Goal: Information Seeking & Learning: Learn about a topic

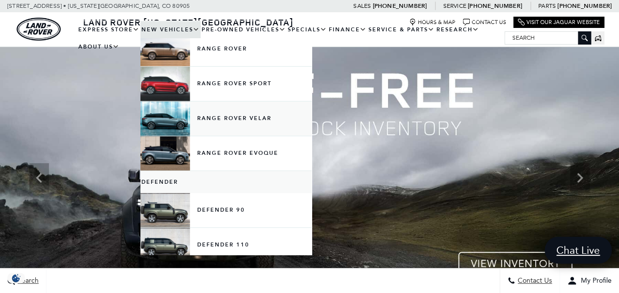
scroll to position [98, 0]
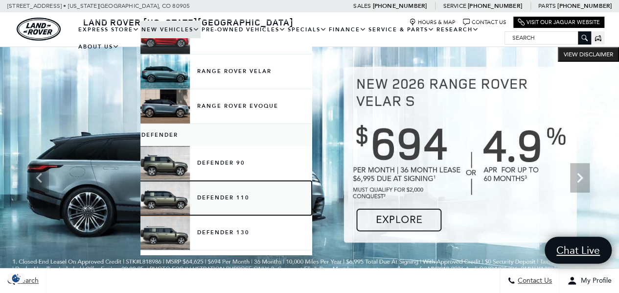
click at [223, 196] on link "Defender 110" at bounding box center [226, 198] width 171 height 34
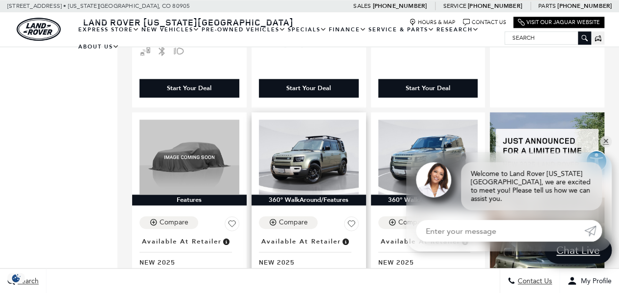
scroll to position [539, 0]
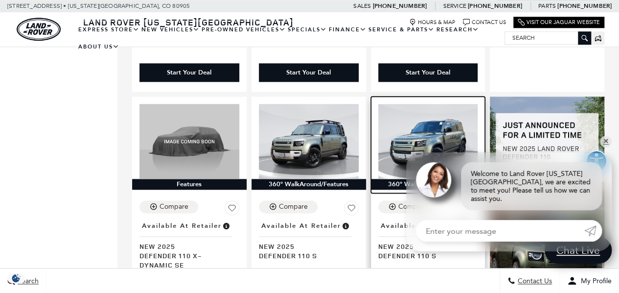
click at [425, 108] on img at bounding box center [428, 141] width 100 height 75
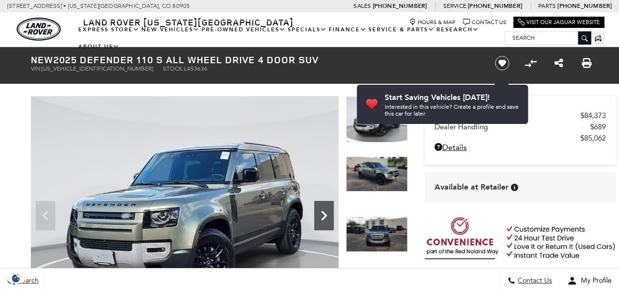
click at [329, 209] on icon "Next" at bounding box center [324, 216] width 20 height 20
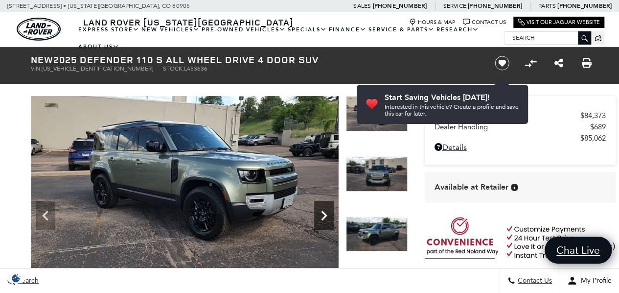
click at [329, 209] on icon "Next" at bounding box center [324, 216] width 20 height 20
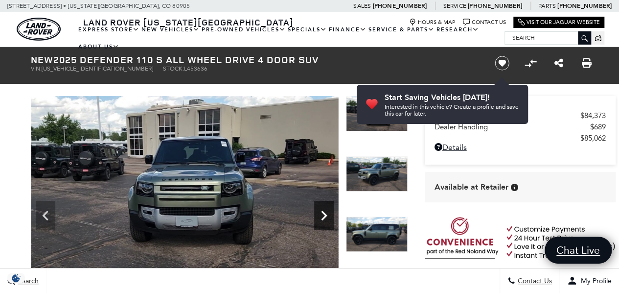
click at [329, 209] on icon "Next" at bounding box center [324, 216] width 20 height 20
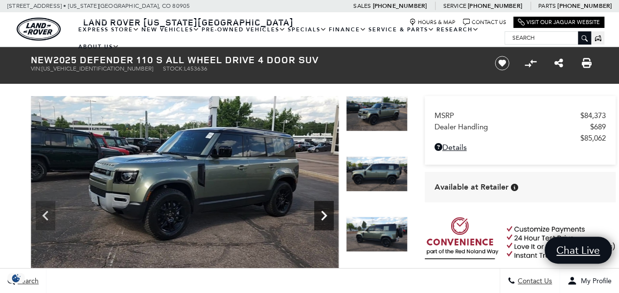
click at [329, 209] on icon "Next" at bounding box center [324, 216] width 20 height 20
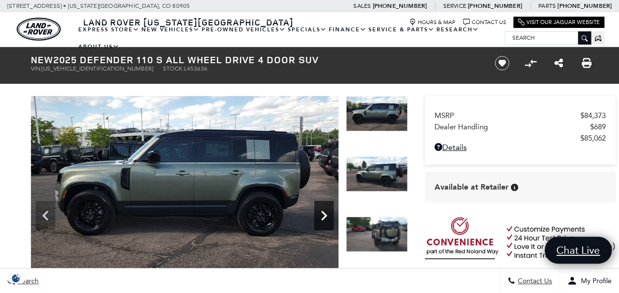
click at [329, 209] on icon "Next" at bounding box center [324, 216] width 20 height 20
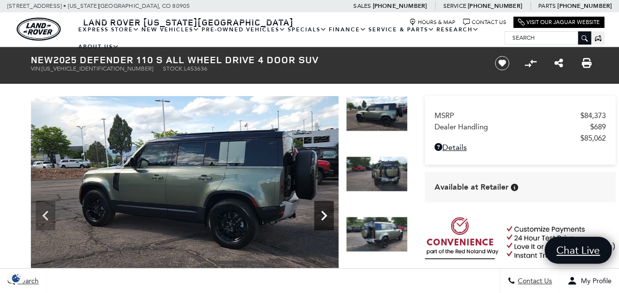
click at [329, 210] on icon "Next" at bounding box center [324, 216] width 20 height 20
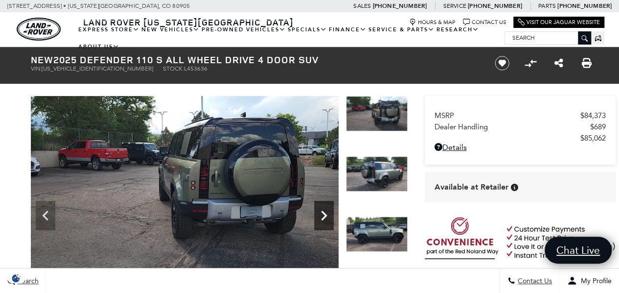
click at [329, 210] on icon "Next" at bounding box center [324, 216] width 20 height 20
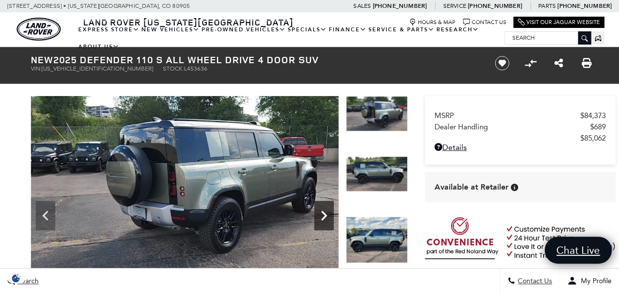
click at [329, 210] on icon "Next" at bounding box center [324, 216] width 20 height 20
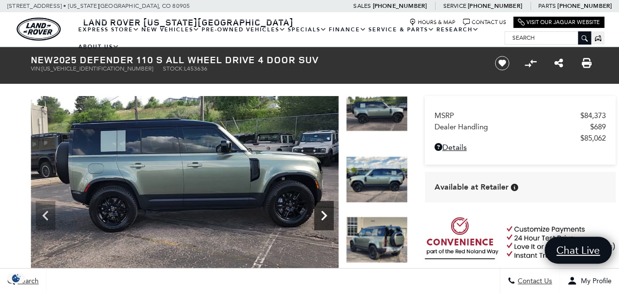
click at [330, 210] on icon "Next" at bounding box center [324, 216] width 20 height 20
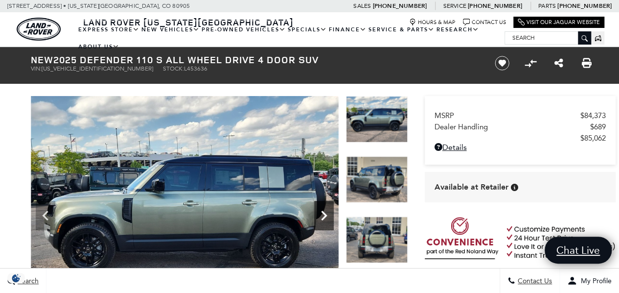
click at [330, 210] on icon "Next" at bounding box center [324, 216] width 20 height 20
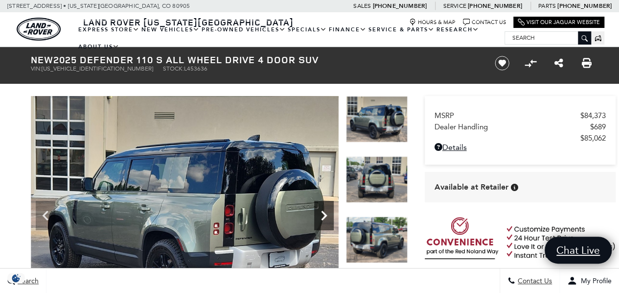
click at [330, 210] on icon "Next" at bounding box center [324, 216] width 20 height 20
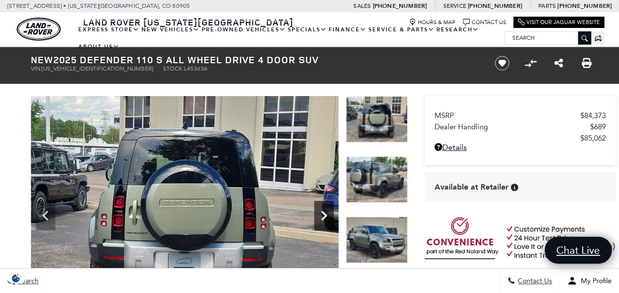
click at [330, 210] on icon "Next" at bounding box center [324, 216] width 20 height 20
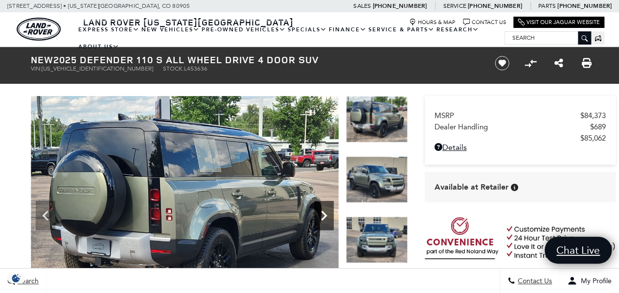
click at [330, 210] on icon "Next" at bounding box center [324, 216] width 20 height 20
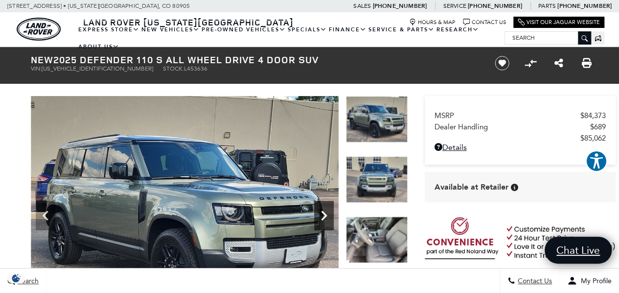
click at [330, 210] on icon "Next" at bounding box center [324, 216] width 20 height 20
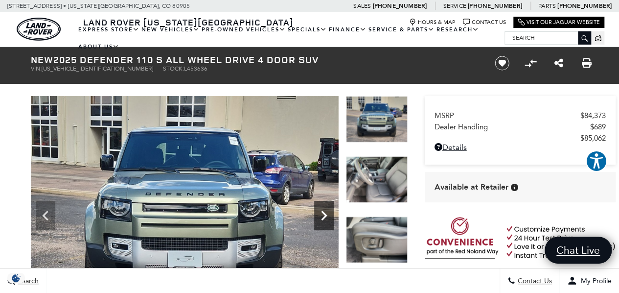
click at [330, 211] on icon "Next" at bounding box center [324, 216] width 20 height 20
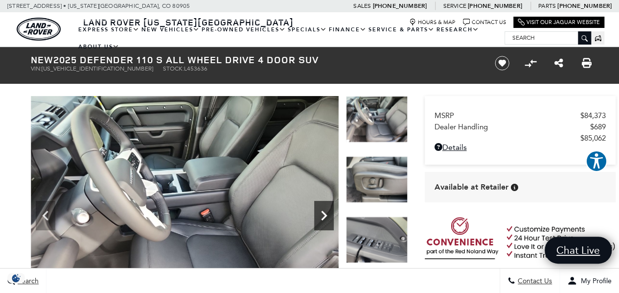
click at [330, 211] on icon "Next" at bounding box center [324, 216] width 20 height 20
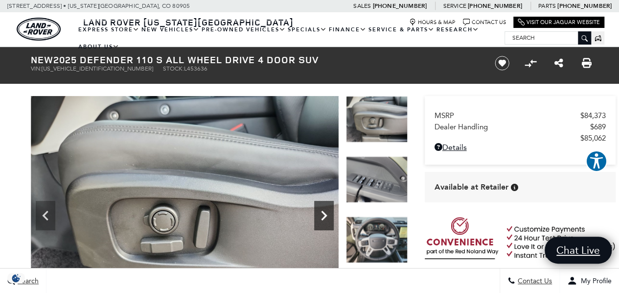
click at [330, 211] on icon "Next" at bounding box center [324, 216] width 20 height 20
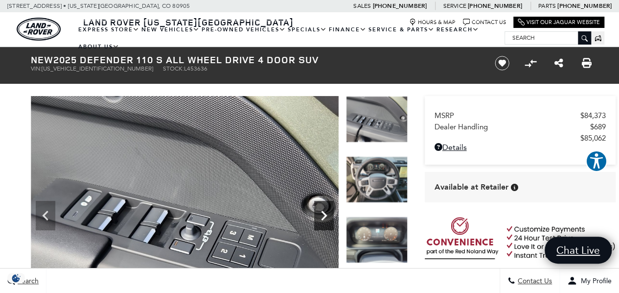
click at [330, 211] on icon "Next" at bounding box center [324, 216] width 20 height 20
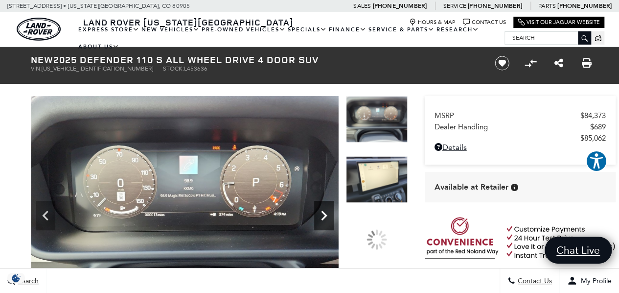
click at [330, 211] on icon "Next" at bounding box center [324, 216] width 20 height 20
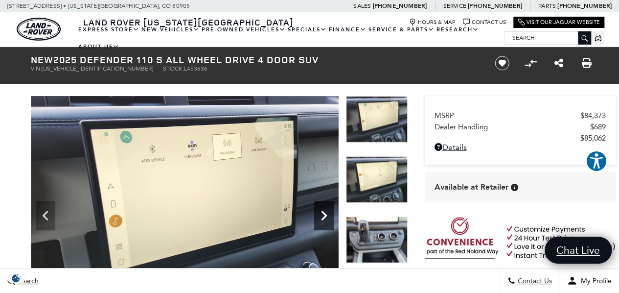
click at [330, 211] on icon "Next" at bounding box center [324, 216] width 20 height 20
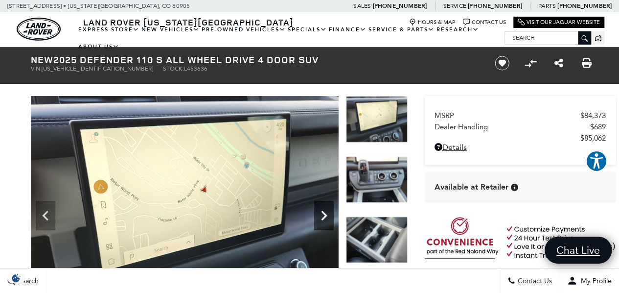
click at [330, 211] on icon "Next" at bounding box center [324, 216] width 20 height 20
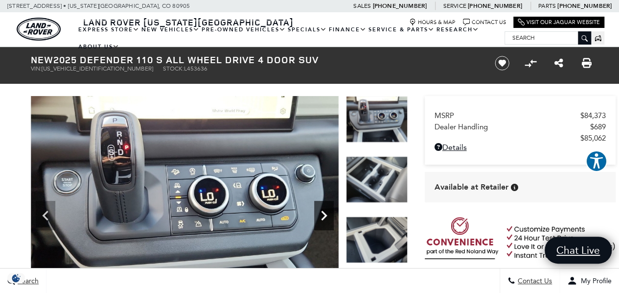
click at [330, 213] on icon "Next" at bounding box center [324, 216] width 20 height 20
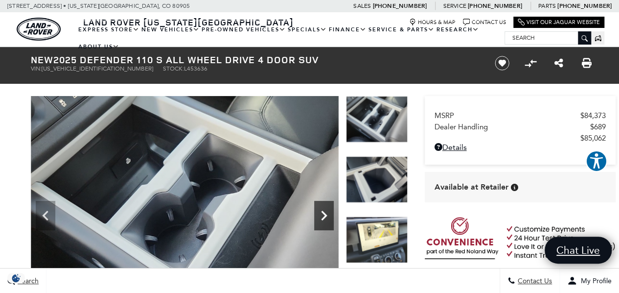
click at [329, 215] on icon "Next" at bounding box center [324, 216] width 20 height 20
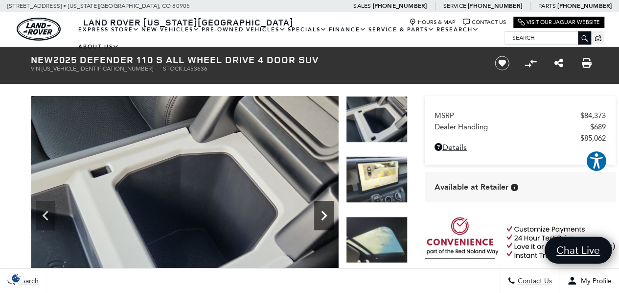
click at [329, 216] on icon "Next" at bounding box center [324, 216] width 20 height 20
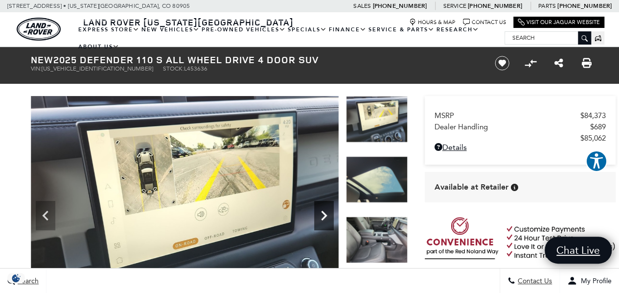
click at [329, 217] on icon "Next" at bounding box center [324, 216] width 20 height 20
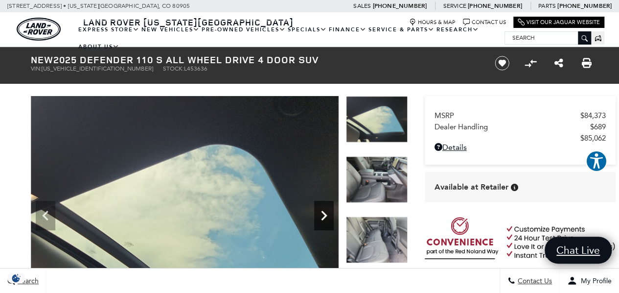
click at [329, 218] on icon "Next" at bounding box center [324, 216] width 20 height 20
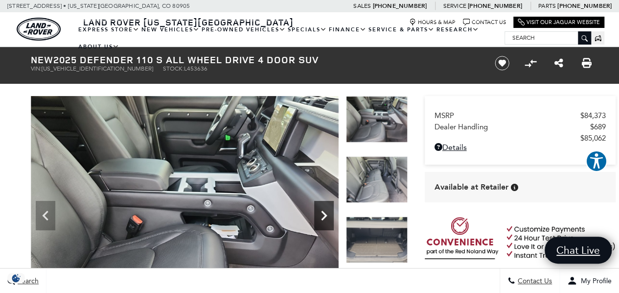
click at [329, 218] on icon "Next" at bounding box center [324, 216] width 20 height 20
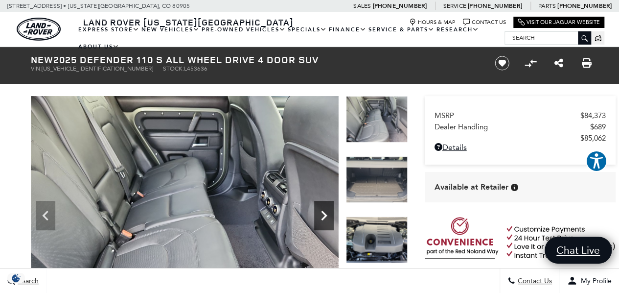
click at [329, 218] on icon "Next" at bounding box center [324, 216] width 20 height 20
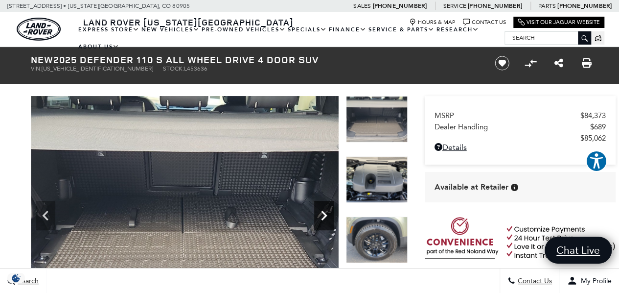
click at [330, 219] on icon "Next" at bounding box center [324, 216] width 20 height 20
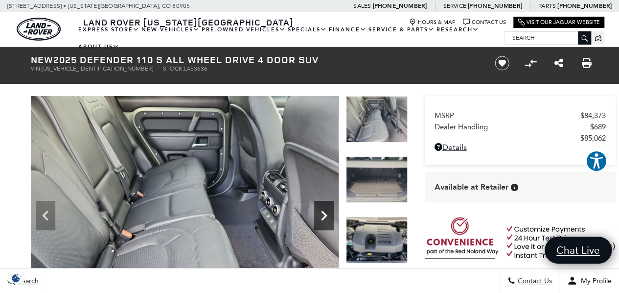
click at [319, 208] on icon "Next" at bounding box center [324, 216] width 20 height 20
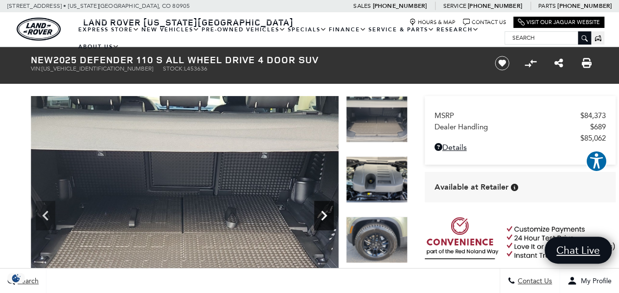
click at [319, 208] on icon "Next" at bounding box center [324, 216] width 20 height 20
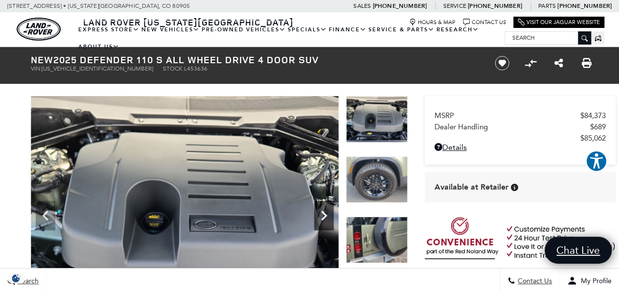
click at [320, 210] on icon "Next" at bounding box center [324, 216] width 20 height 20
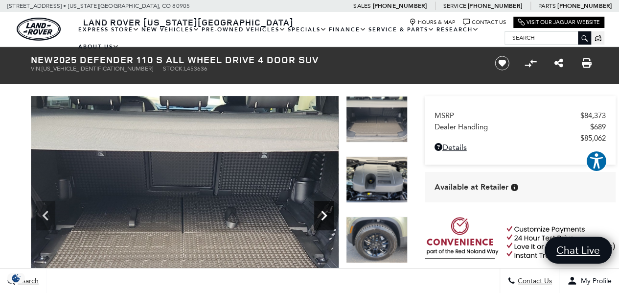
click at [320, 210] on icon "Next" at bounding box center [324, 216] width 20 height 20
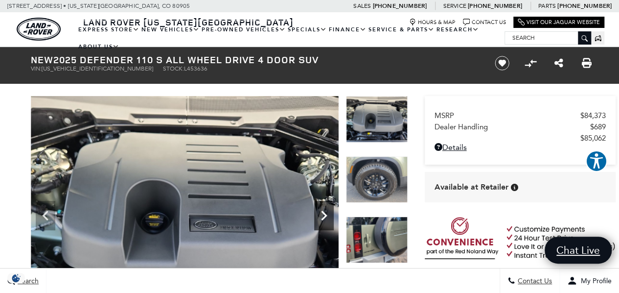
click at [320, 210] on icon "Next" at bounding box center [324, 216] width 20 height 20
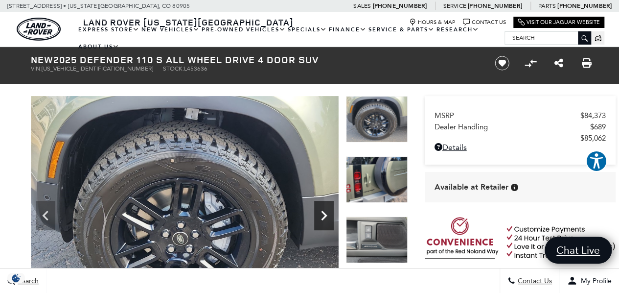
click at [320, 210] on icon "Next" at bounding box center [324, 216] width 20 height 20
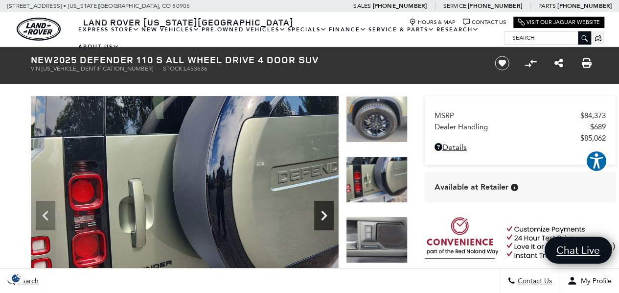
click at [320, 211] on icon "Next" at bounding box center [324, 216] width 20 height 20
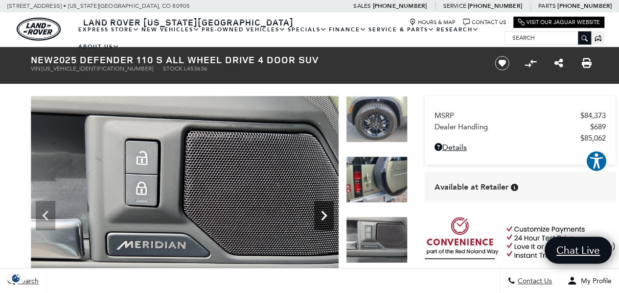
click at [320, 210] on icon "Next" at bounding box center [324, 216] width 20 height 20
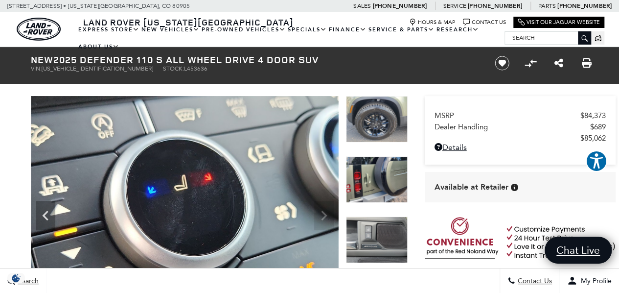
click at [320, 211] on img at bounding box center [185, 211] width 308 height 231
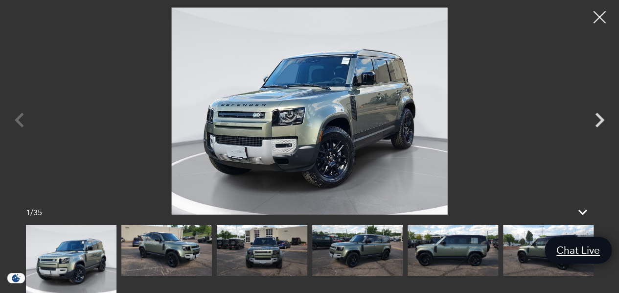
click at [607, 19] on div at bounding box center [600, 17] width 24 height 24
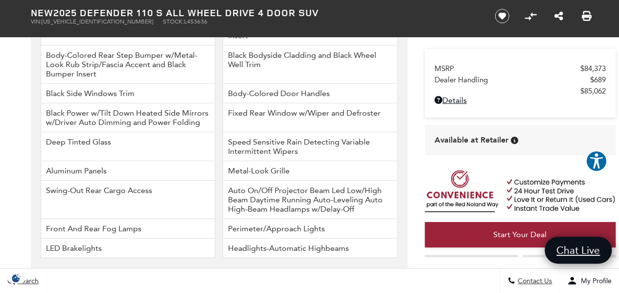
scroll to position [1616, 0]
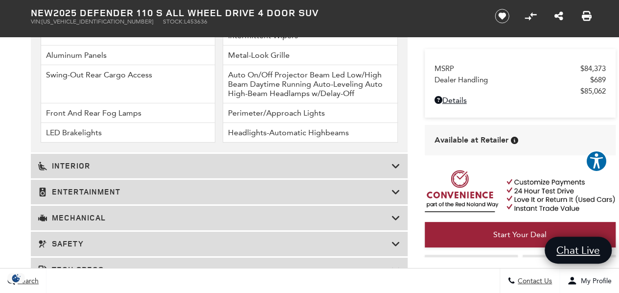
click at [145, 169] on h3 "Interior" at bounding box center [214, 166] width 353 height 10
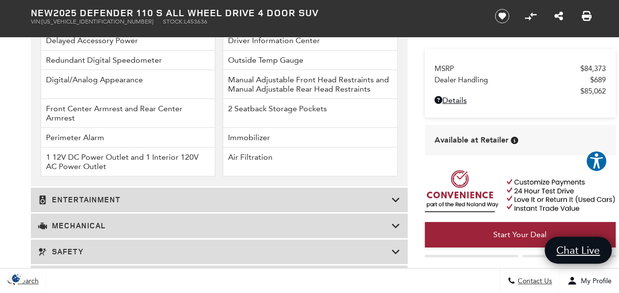
scroll to position [1909, 0]
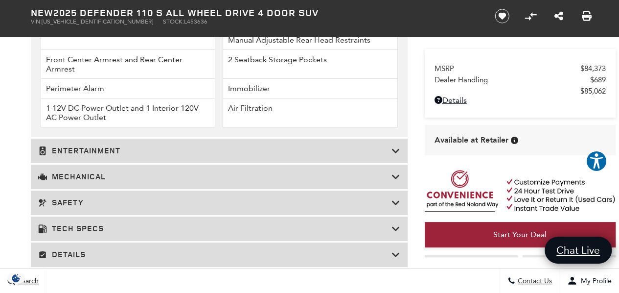
click at [154, 149] on h3 "Entertainment" at bounding box center [214, 151] width 353 height 10
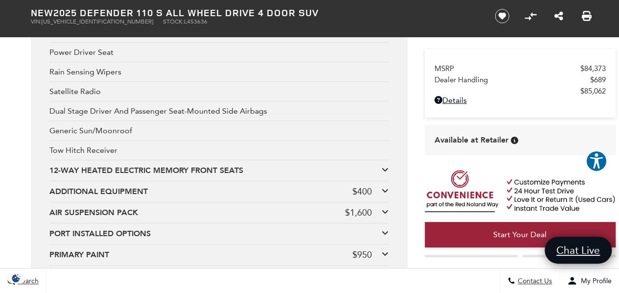
scroll to position [2105, 0]
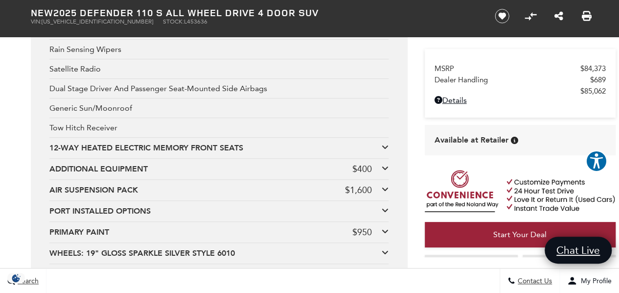
click at [161, 146] on div "12-WAY HEATED ELECTRIC MEMORY FRONT SEATS" at bounding box center [215, 147] width 332 height 11
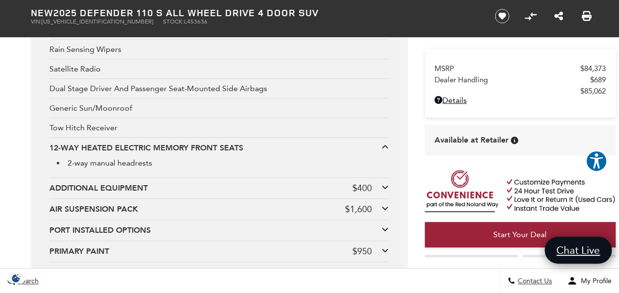
click at [161, 146] on div "12-WAY HEATED ELECTRIC MEMORY FRONT SEATS" at bounding box center [215, 147] width 332 height 11
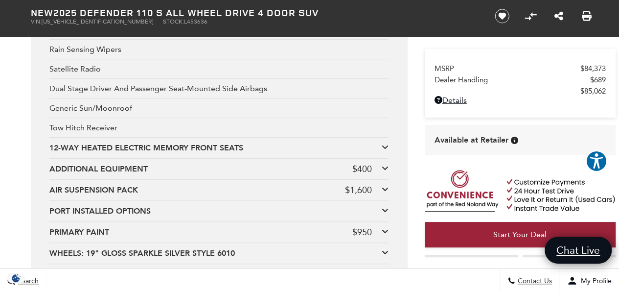
click at [152, 165] on div "ADDITIONAL EQUIPMENT" at bounding box center [200, 169] width 303 height 11
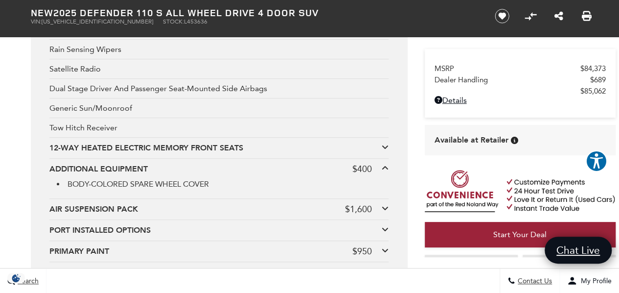
click at [153, 165] on div "ADDITIONAL EQUIPMENT" at bounding box center [200, 169] width 303 height 11
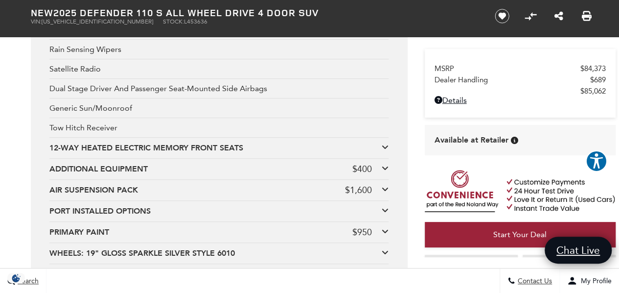
click at [146, 188] on div "AIR SUSPENSION PACK" at bounding box center [197, 190] width 296 height 11
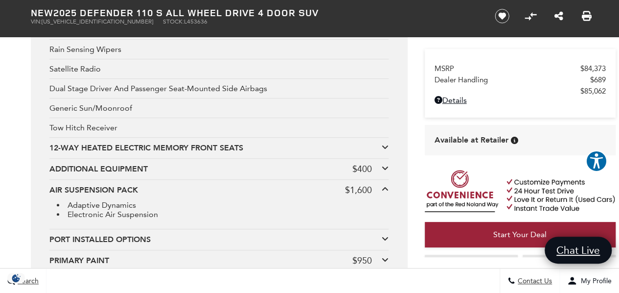
click at [146, 189] on div "AIR SUSPENSION PACK" at bounding box center [197, 190] width 296 height 11
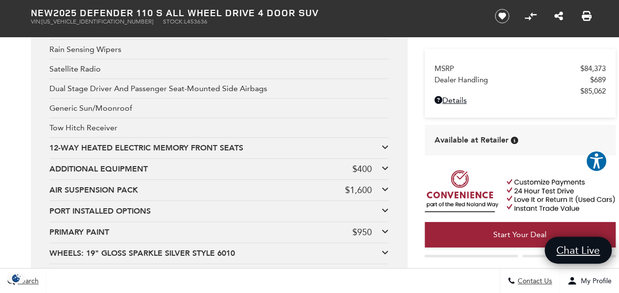
click at [141, 214] on div "PORT INSTALLED OPTIONS" at bounding box center [215, 211] width 332 height 11
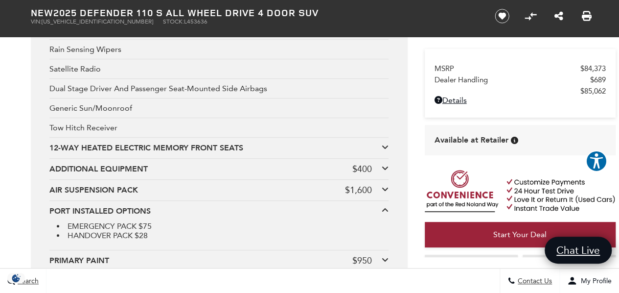
scroll to position [2252, 0]
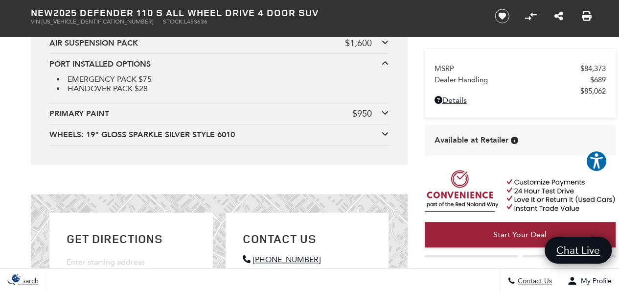
click at [150, 115] on div "PRIMARY PAINT" at bounding box center [200, 113] width 303 height 11
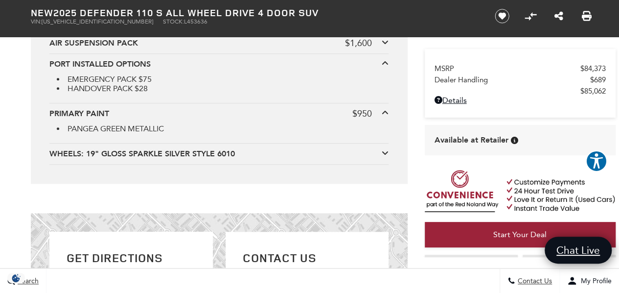
click at [150, 118] on div "PRIMARY PAINT $950 PANGEA GREEN METALLIC" at bounding box center [218, 123] width 339 height 40
click at [154, 153] on div "WHEELS: 19" GLOSS SPARKLE SILVER STYLE 6010" at bounding box center [215, 153] width 332 height 11
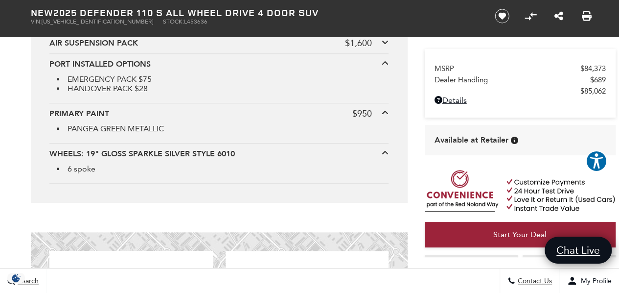
click at [154, 151] on div "WHEELS: 19" GLOSS SPARKLE SILVER STYLE 6010" at bounding box center [215, 153] width 332 height 11
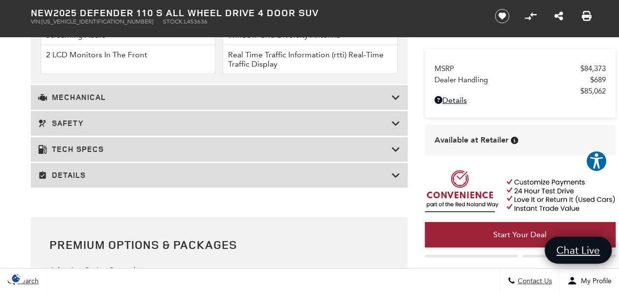
scroll to position [1567, 0]
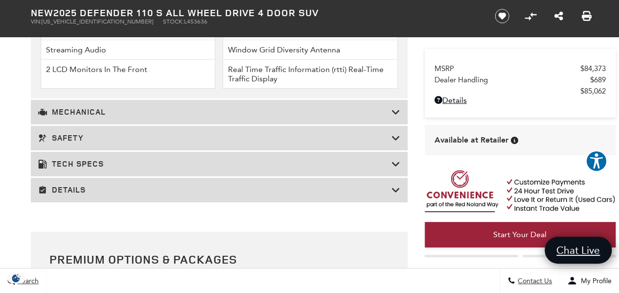
click at [149, 186] on h3 "Details" at bounding box center [214, 190] width 353 height 10
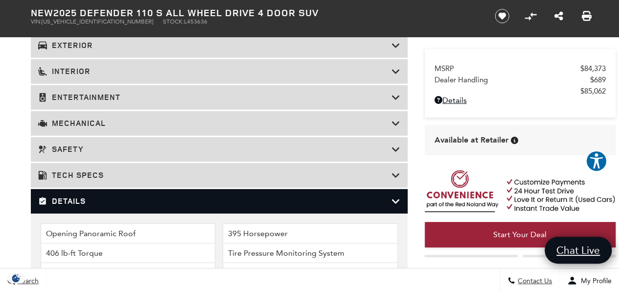
scroll to position [1371, 0]
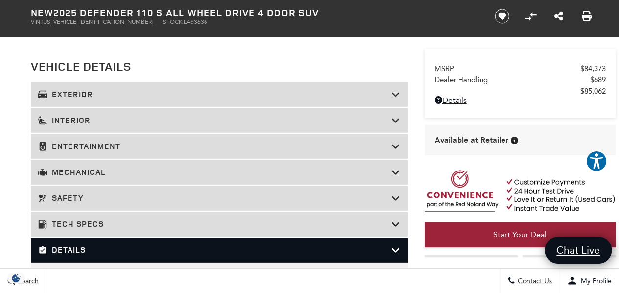
click at [141, 193] on h3 "Safety" at bounding box center [214, 198] width 353 height 10
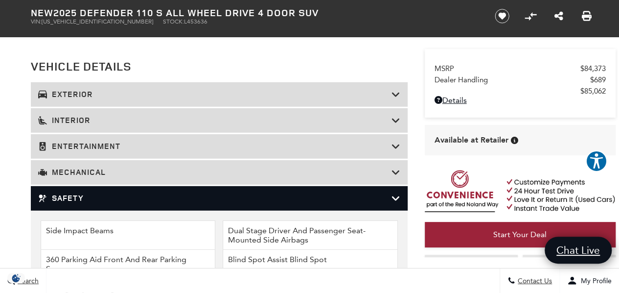
click at [144, 168] on h3 "Mechanical" at bounding box center [214, 172] width 353 height 10
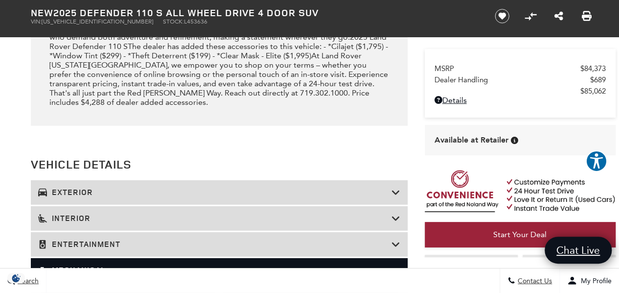
scroll to position [1322, 0]
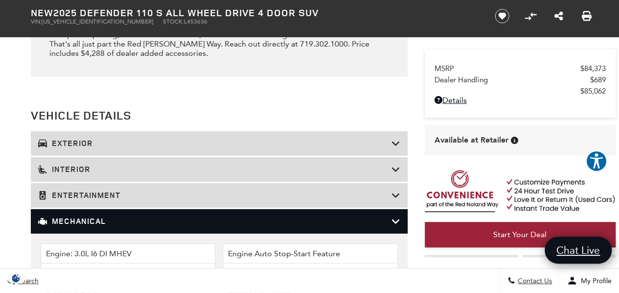
click at [147, 190] on h3 "Entertainment" at bounding box center [214, 195] width 353 height 10
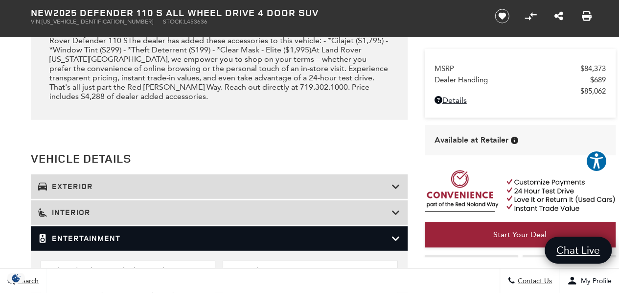
scroll to position [1273, 0]
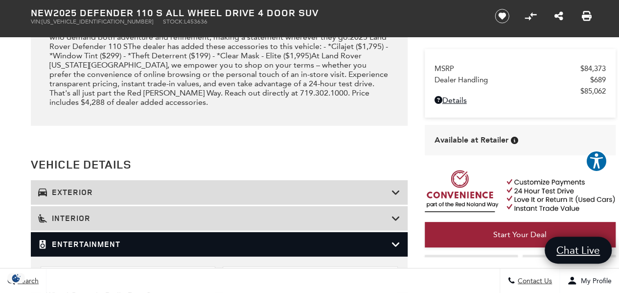
click at [155, 190] on h3 "Exterior" at bounding box center [214, 193] width 353 height 10
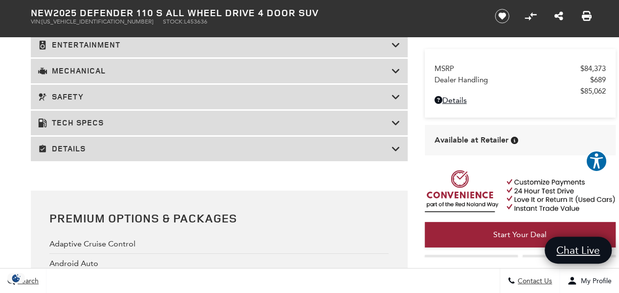
scroll to position [1616, 0]
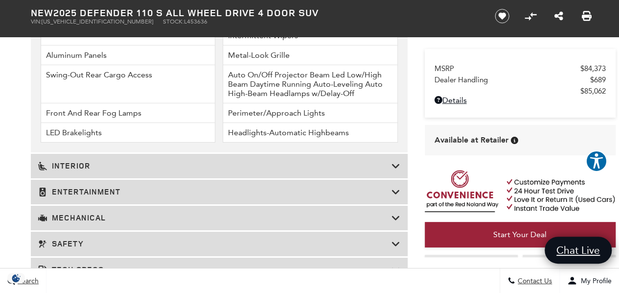
click at [217, 214] on h3 "Mechanical" at bounding box center [214, 218] width 353 height 10
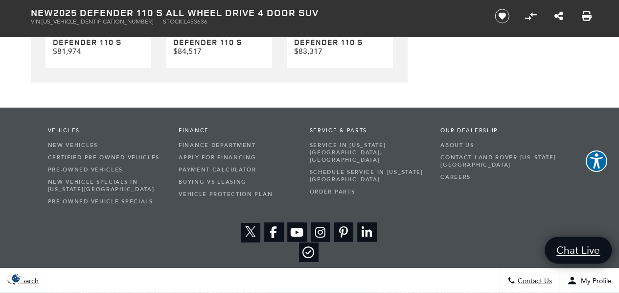
scroll to position [3100, 0]
